Goal: Information Seeking & Learning: Learn about a topic

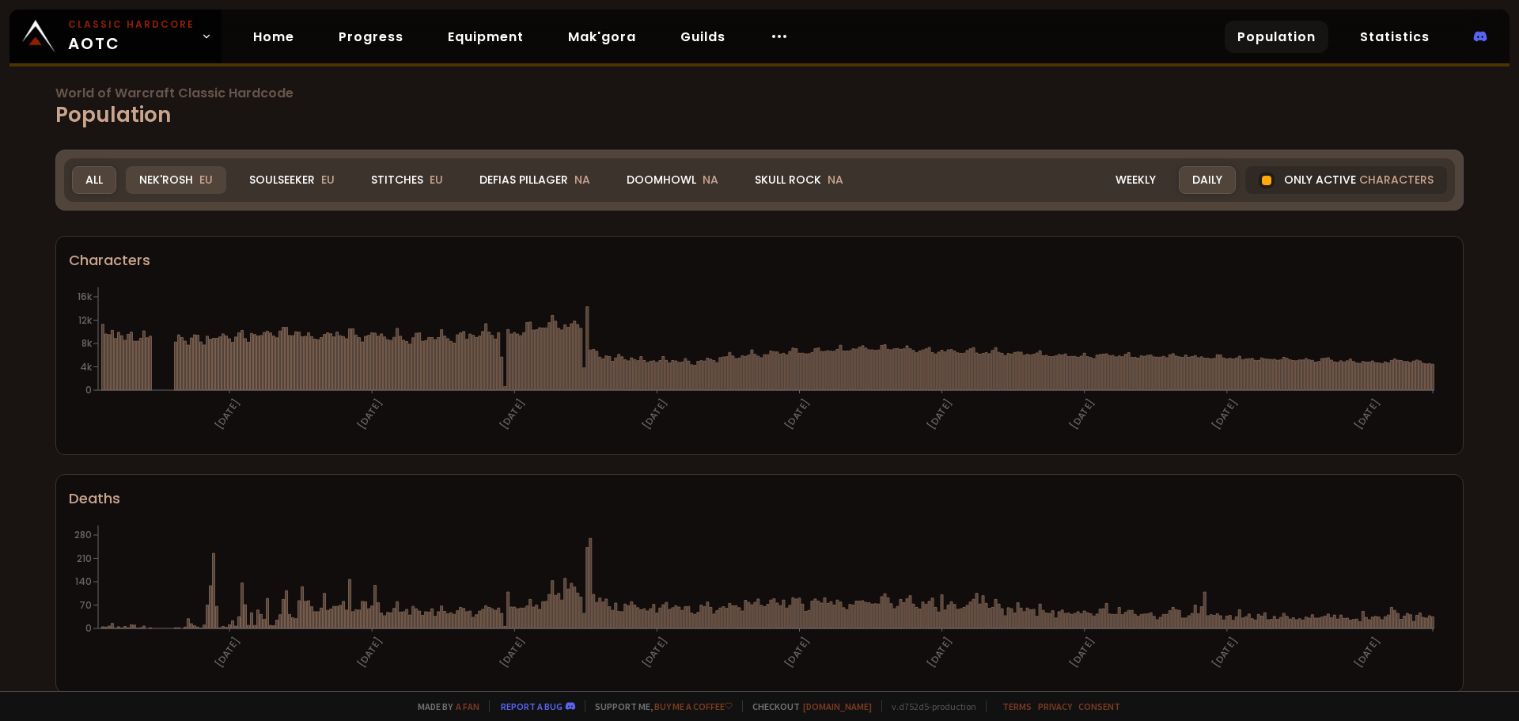
click at [168, 190] on div "Nek'Rosh EU" at bounding box center [176, 180] width 100 height 28
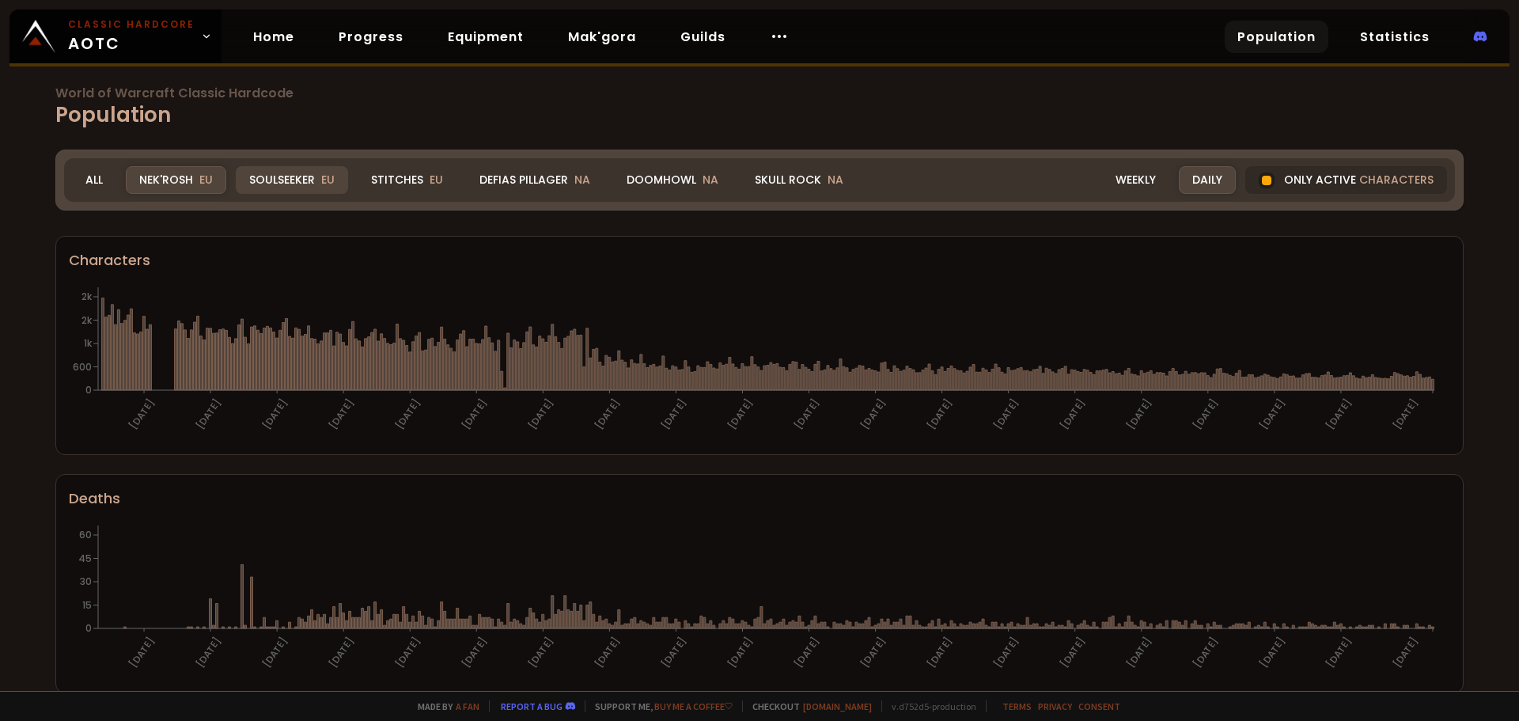
click at [276, 178] on div "Soulseeker EU" at bounding box center [292, 180] width 112 height 28
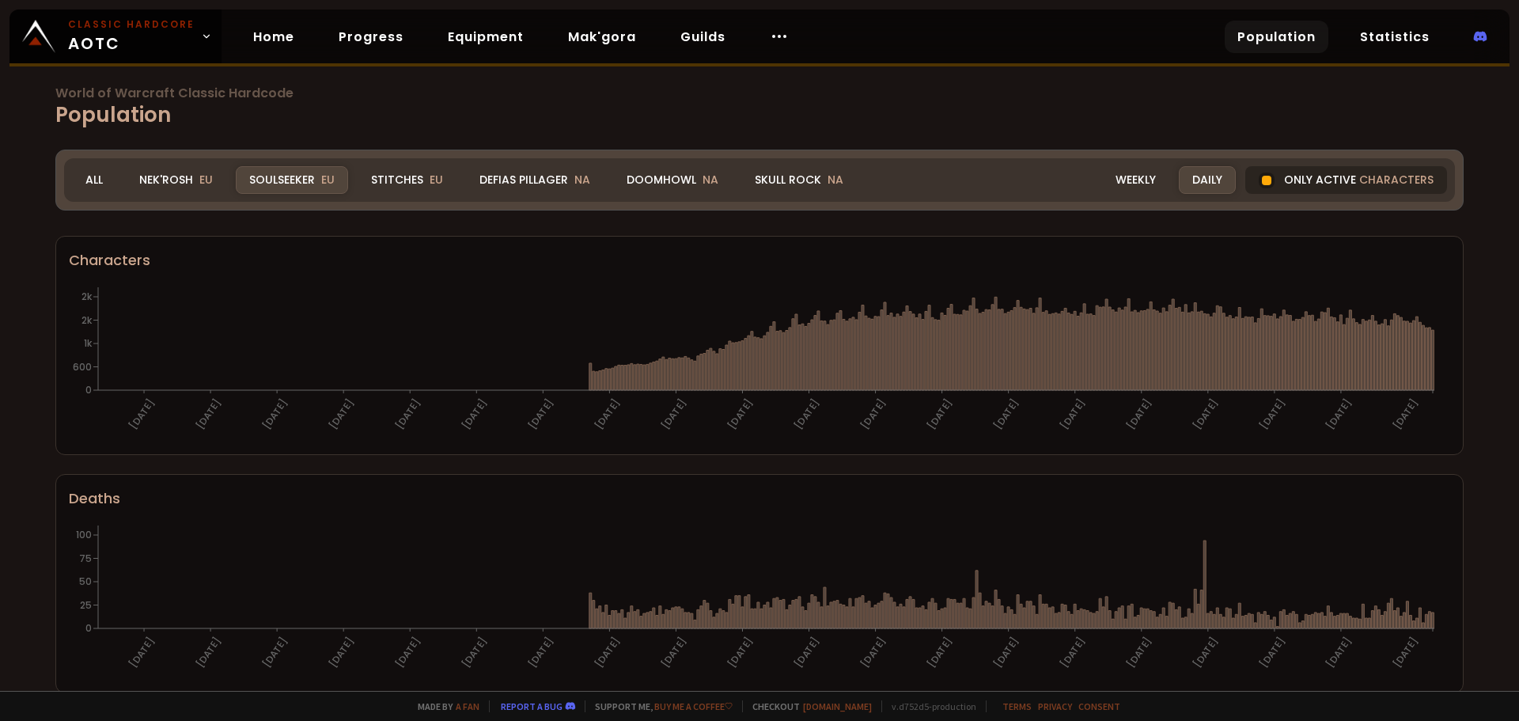
click at [1368, 180] on span "characters" at bounding box center [1396, 180] width 74 height 17
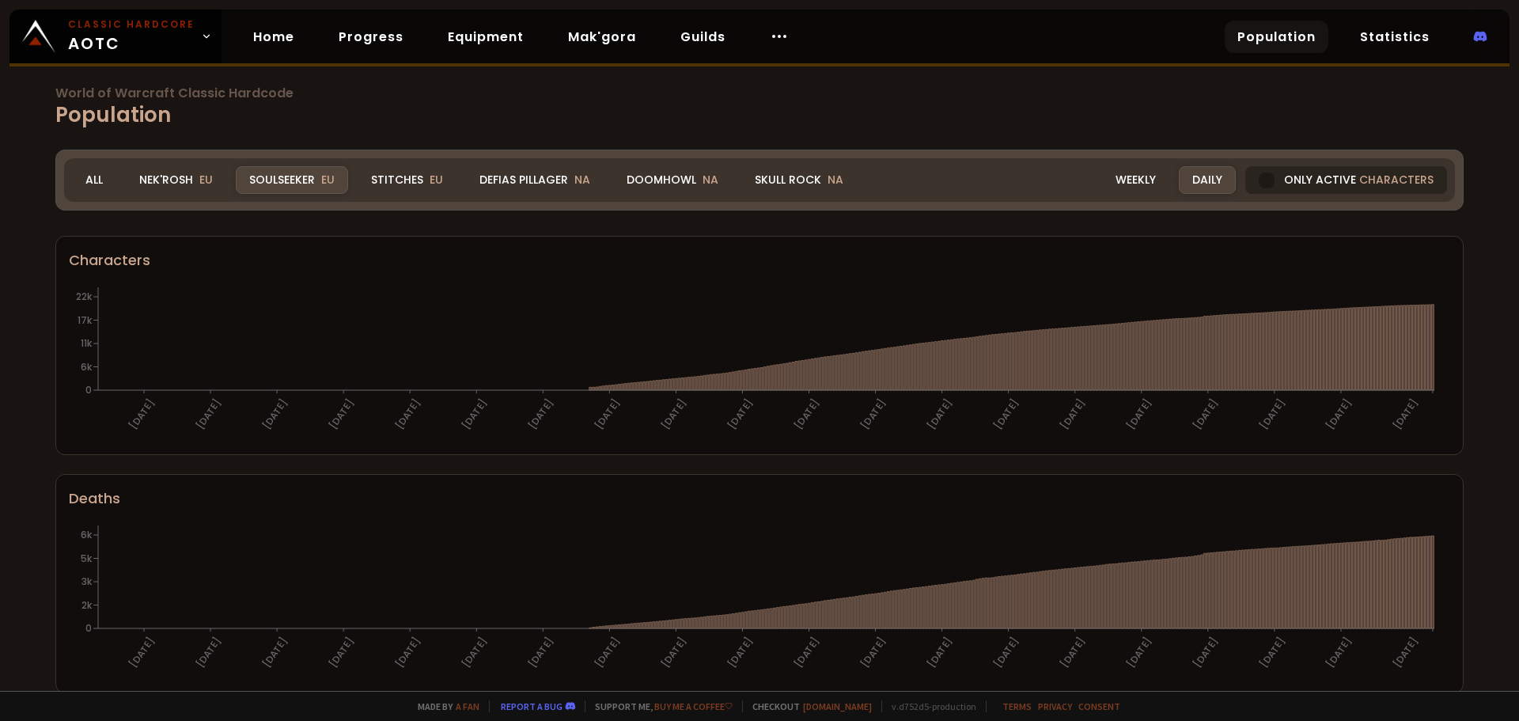
click at [1315, 188] on div "Only active characters" at bounding box center [1346, 180] width 202 height 28
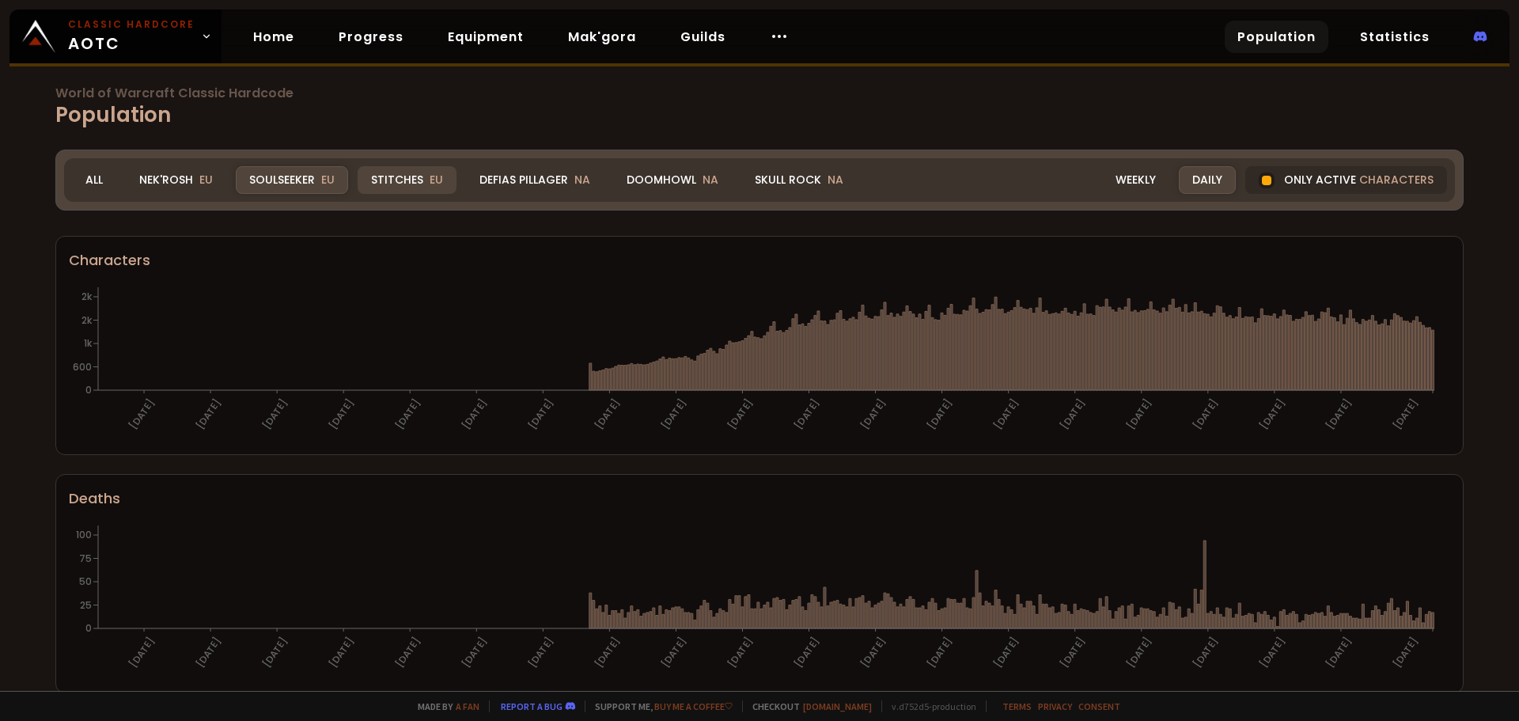
click at [397, 186] on div "Stitches EU" at bounding box center [407, 180] width 99 height 28
